Goal: Information Seeking & Learning: Find specific fact

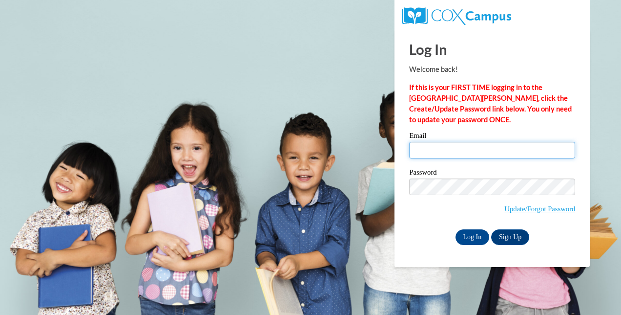
click at [443, 154] on input "Email" at bounding box center [492, 150] width 166 height 17
type input "[EMAIL_ADDRESS][DOMAIN_NAME]"
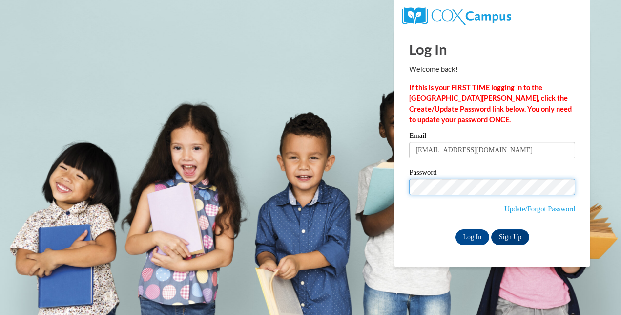
click at [456, 229] on input "Log In" at bounding box center [473, 237] width 34 height 16
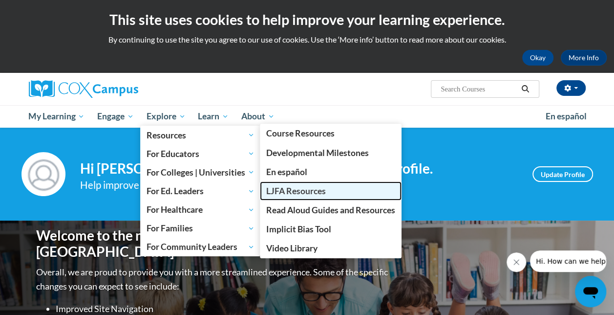
click at [318, 192] on span "LJFA Resources" at bounding box center [296, 191] width 60 height 10
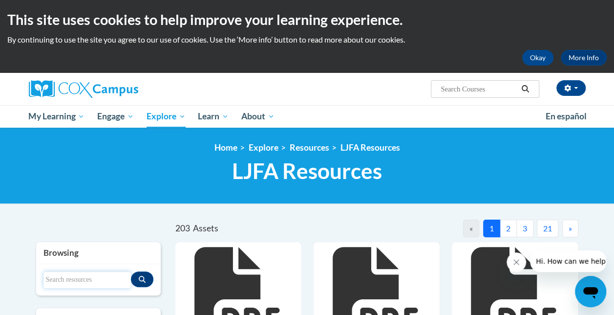
click at [86, 271] on input "Search resources" at bounding box center [86, 279] width 87 height 17
type input "Thunder"
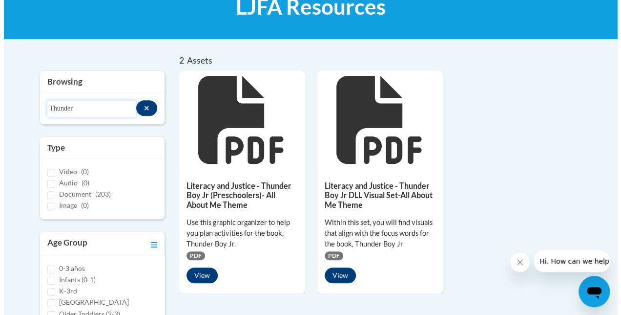
scroll to position [168, 0]
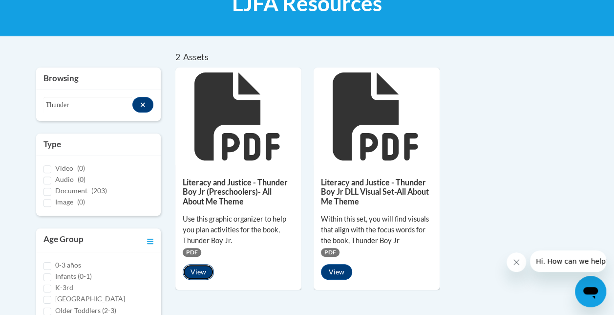
click at [204, 269] on button "View" at bounding box center [198, 272] width 31 height 16
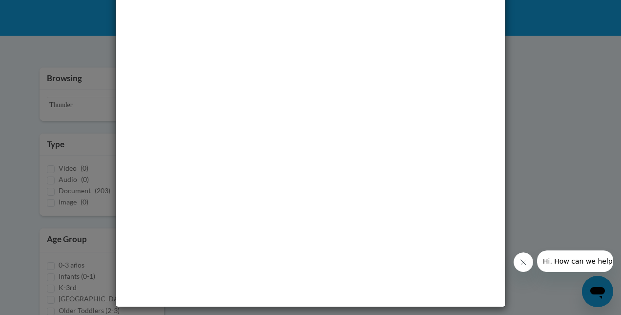
scroll to position [0, 0]
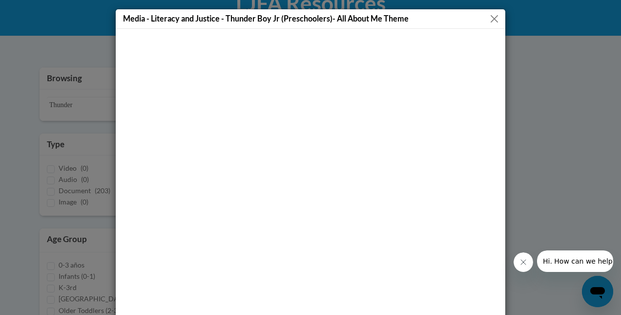
click at [490, 25] on div "Media - Literacy and Justice - Thunder Boy Jr (Preschoolers)- All About Me Theme" at bounding box center [311, 19] width 390 height 20
click at [490, 23] on button "Close" at bounding box center [494, 19] width 12 height 12
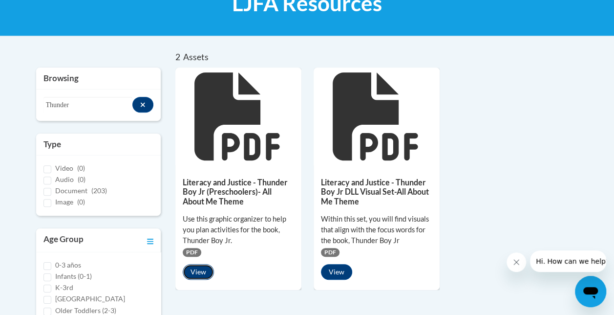
click at [204, 274] on button "View" at bounding box center [198, 272] width 31 height 16
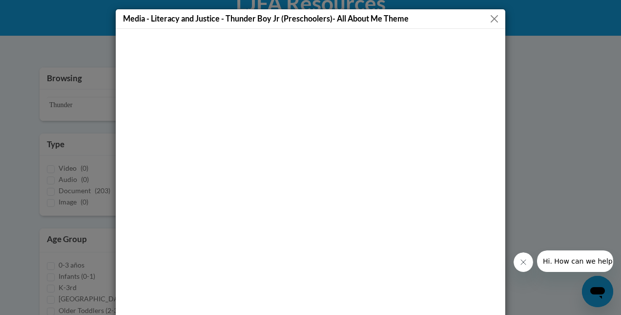
scroll to position [33, 0]
